Goal: Task Accomplishment & Management: Manage account settings

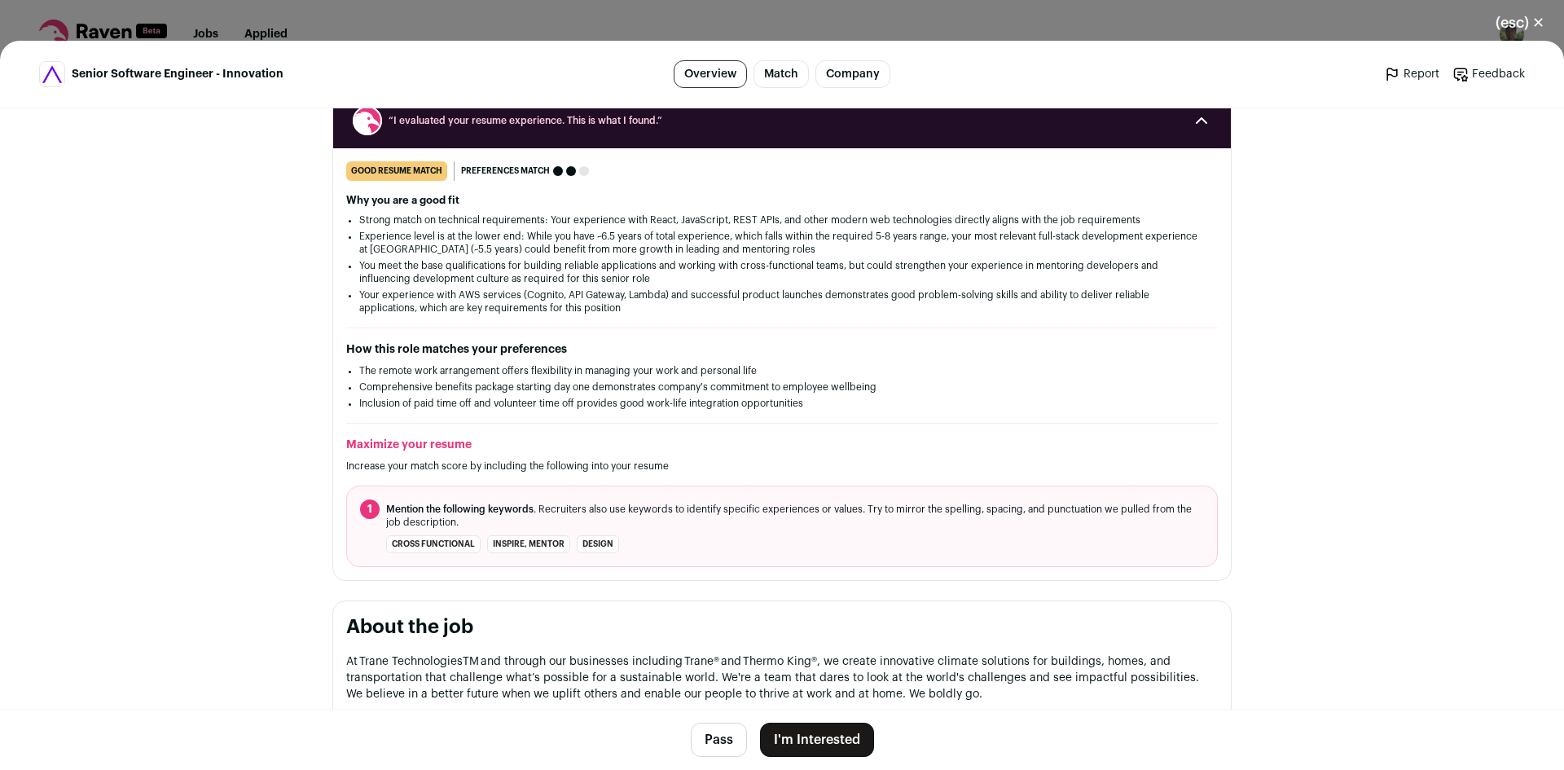
scroll to position [191, 0]
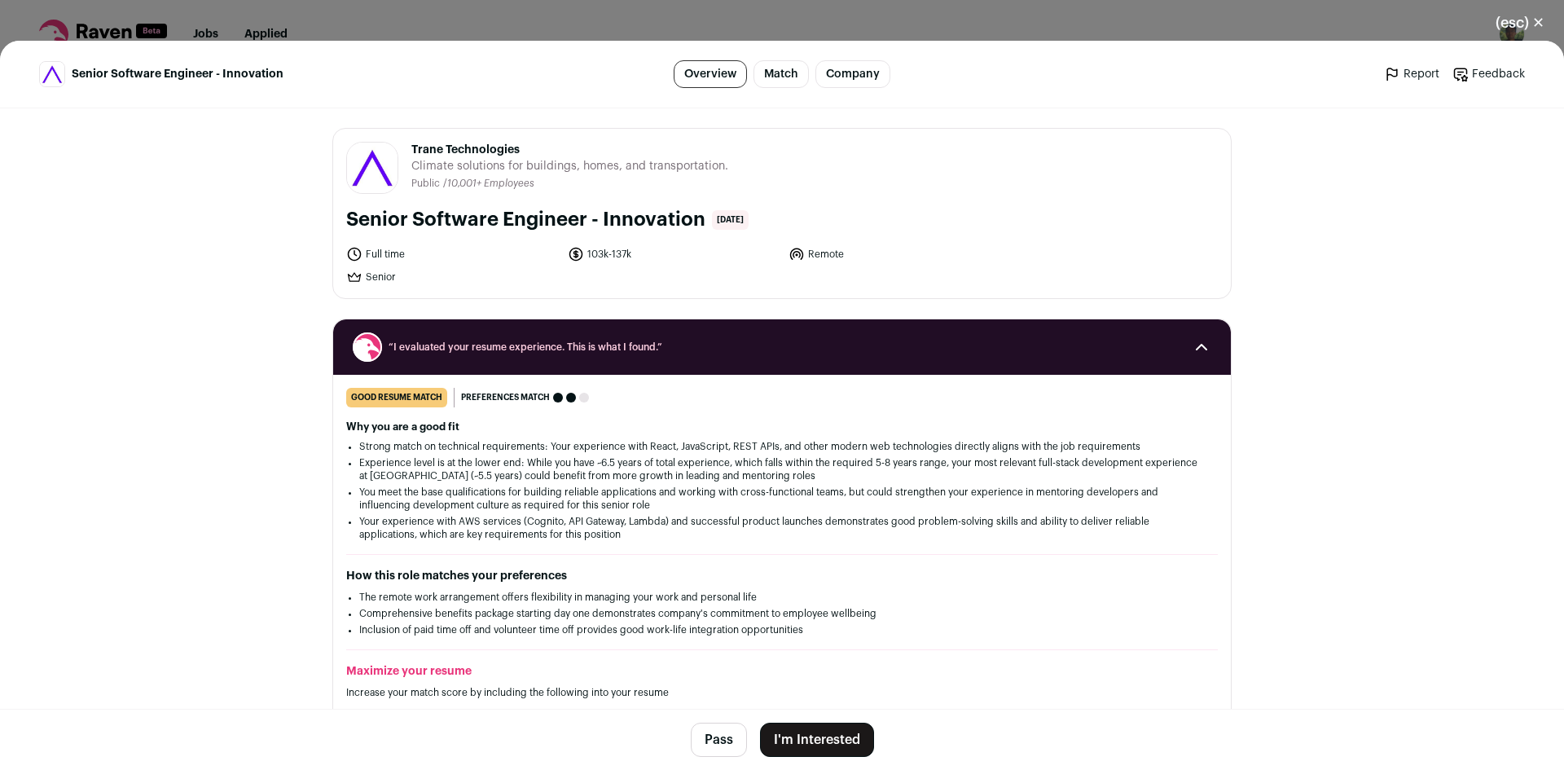
click at [712, 741] on button "Pass" at bounding box center [719, 740] width 56 height 34
click at [1519, 25] on button "(esc) ✕" at bounding box center [1520, 23] width 88 height 36
